Goal: Entertainment & Leisure: Consume media (video, audio)

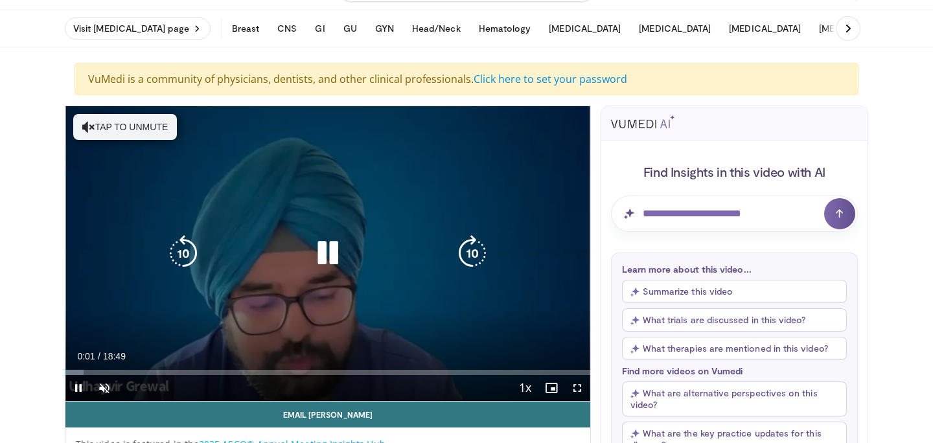
scroll to position [43, 0]
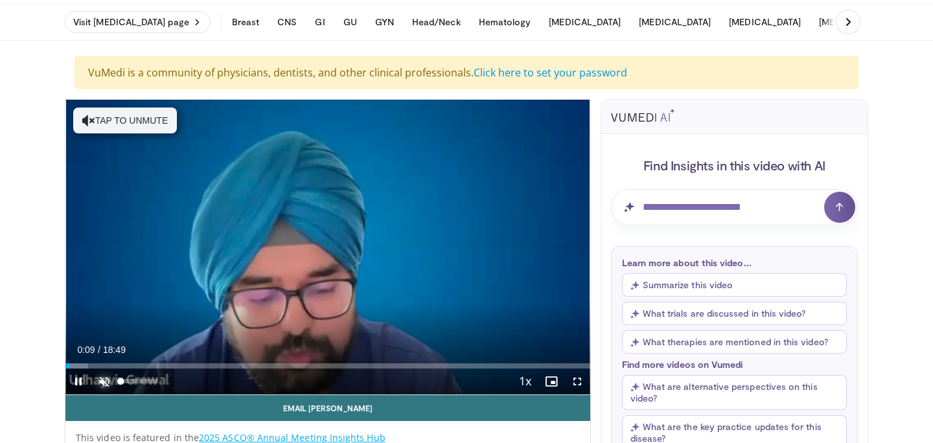
click at [106, 378] on span "Video Player" at bounding box center [104, 382] width 26 height 26
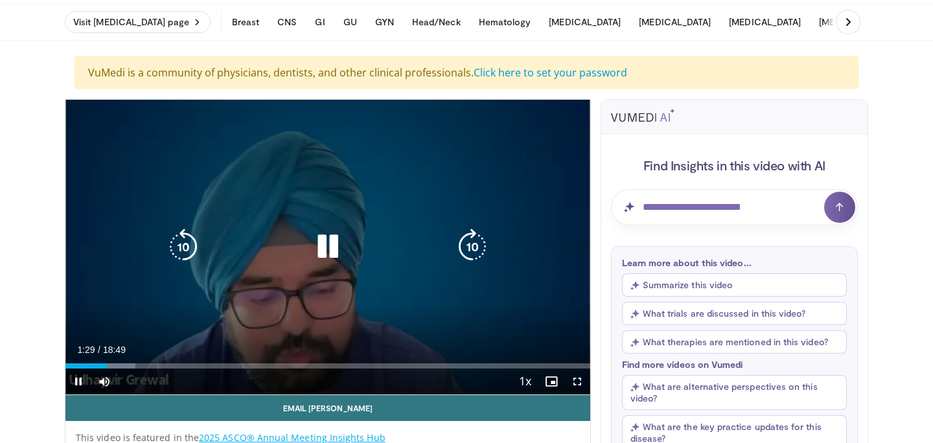
click at [325, 248] on icon "Video Player" at bounding box center [328, 247] width 36 height 36
